Goal: Navigation & Orientation: Find specific page/section

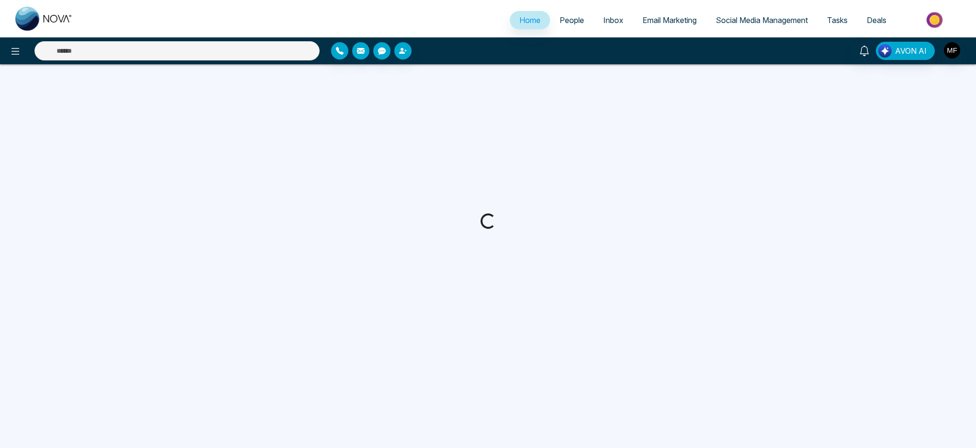
select select "*"
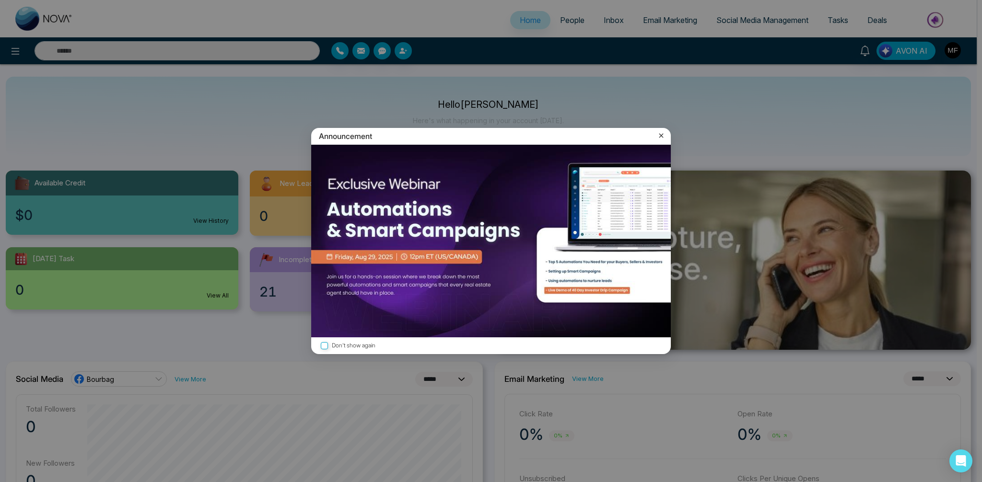
click at [661, 135] on icon at bounding box center [661, 136] width 10 height 10
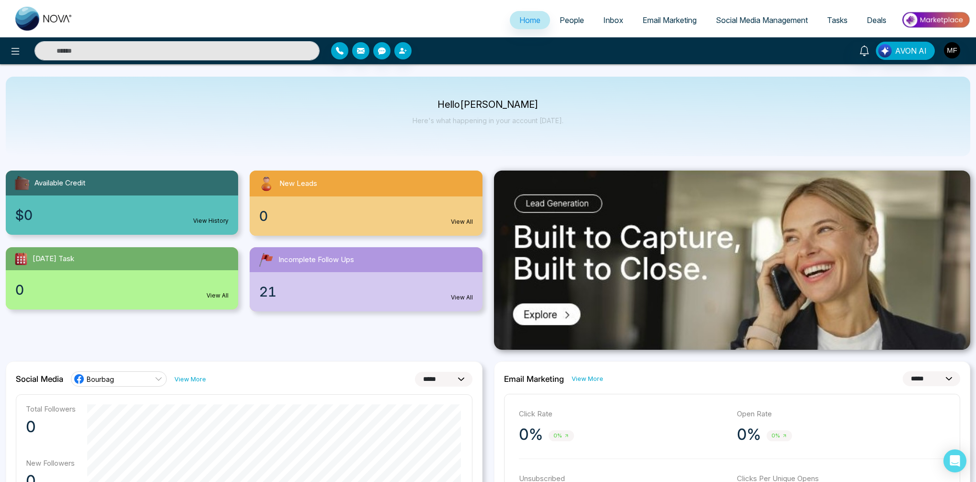
click at [575, 22] on span "People" at bounding box center [572, 20] width 24 height 10
